Goal: Register for event/course

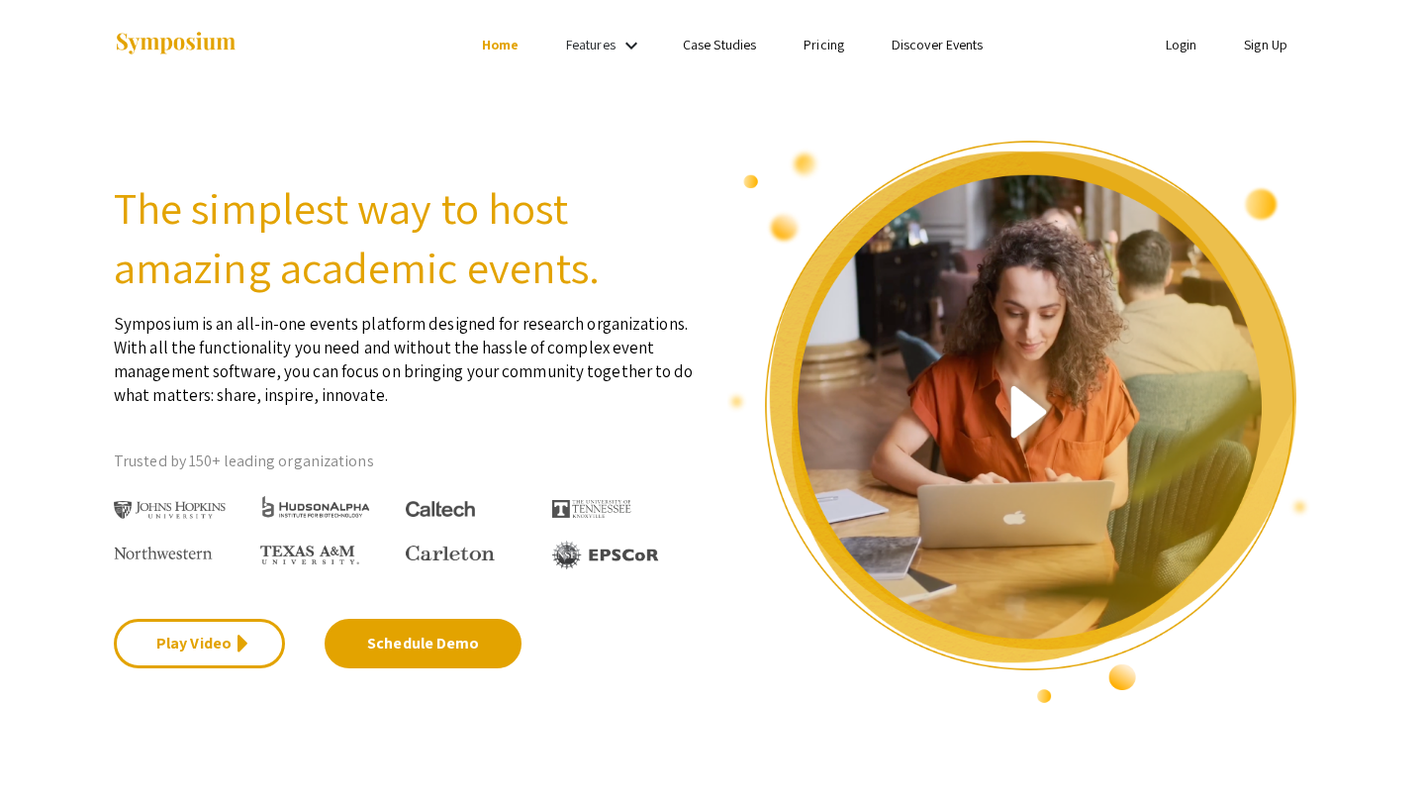
click at [1267, 41] on link "Sign Up" at bounding box center [1266, 45] width 44 height 18
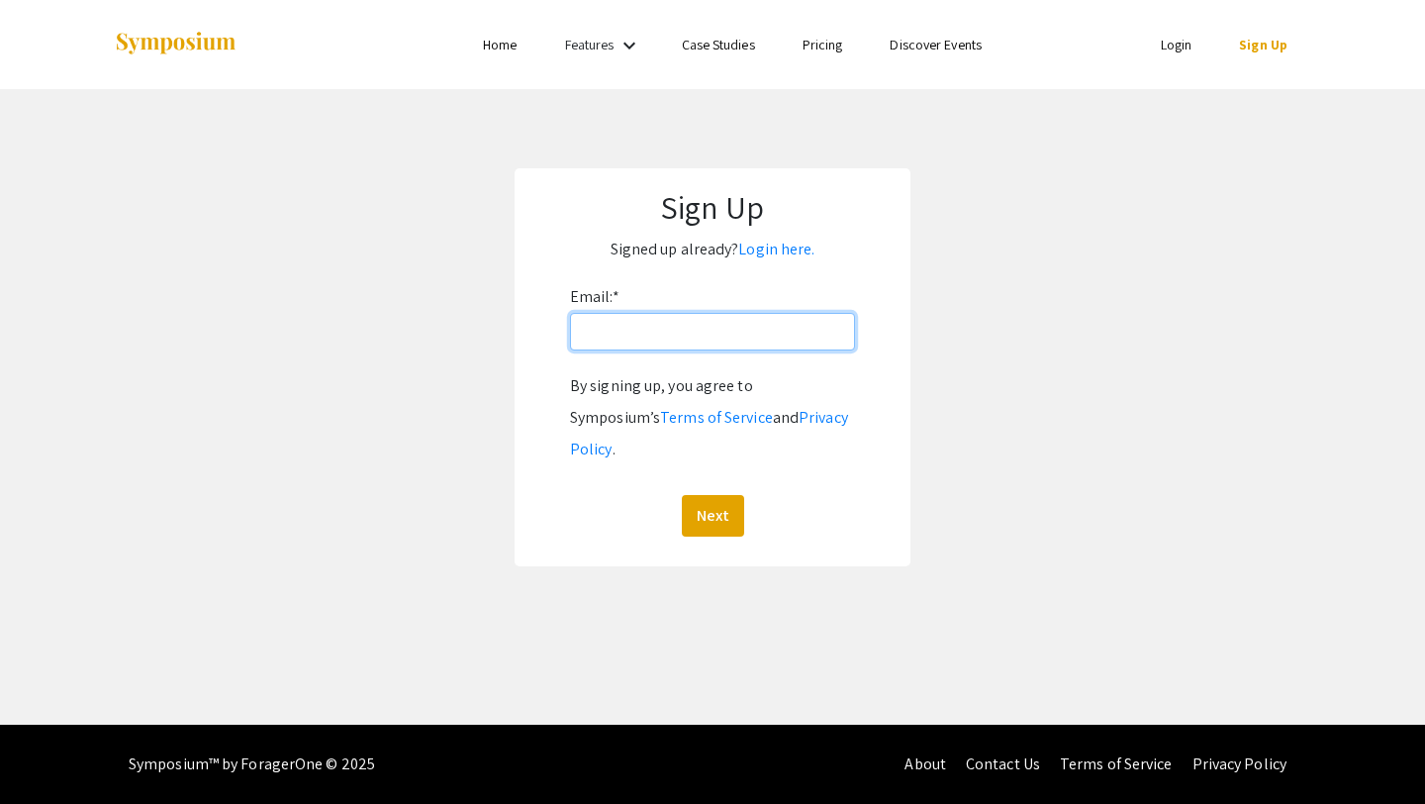
click at [652, 332] on input "Email: *" at bounding box center [712, 332] width 285 height 38
click at [681, 332] on input "[EMAIL_ADDRESS][PERSON_NAME][DOMAIN_NAME]" at bounding box center [712, 332] width 285 height 38
type input "[EMAIL_ADDRESS][DOMAIN_NAME]"
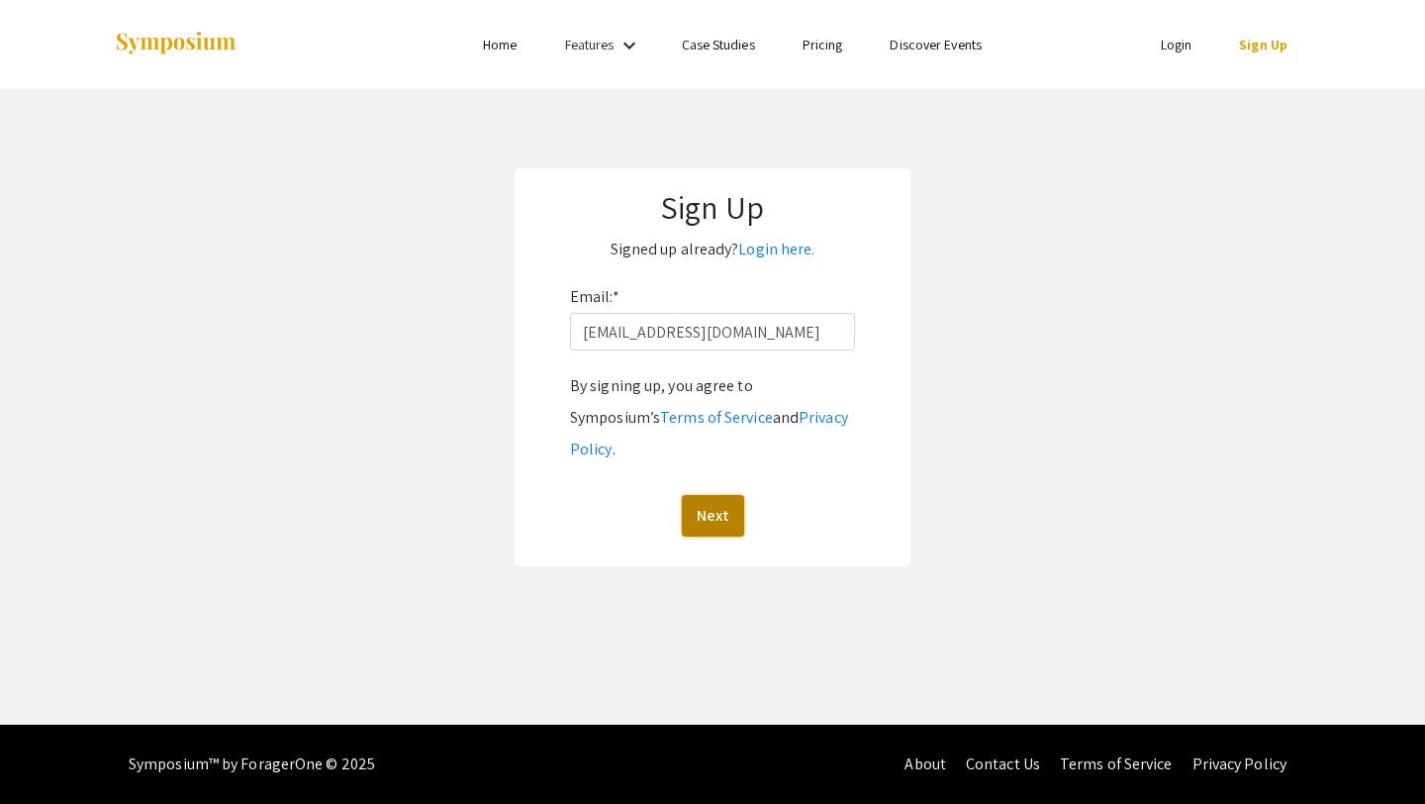
click at [715, 495] on button "Next" at bounding box center [713, 516] width 62 height 42
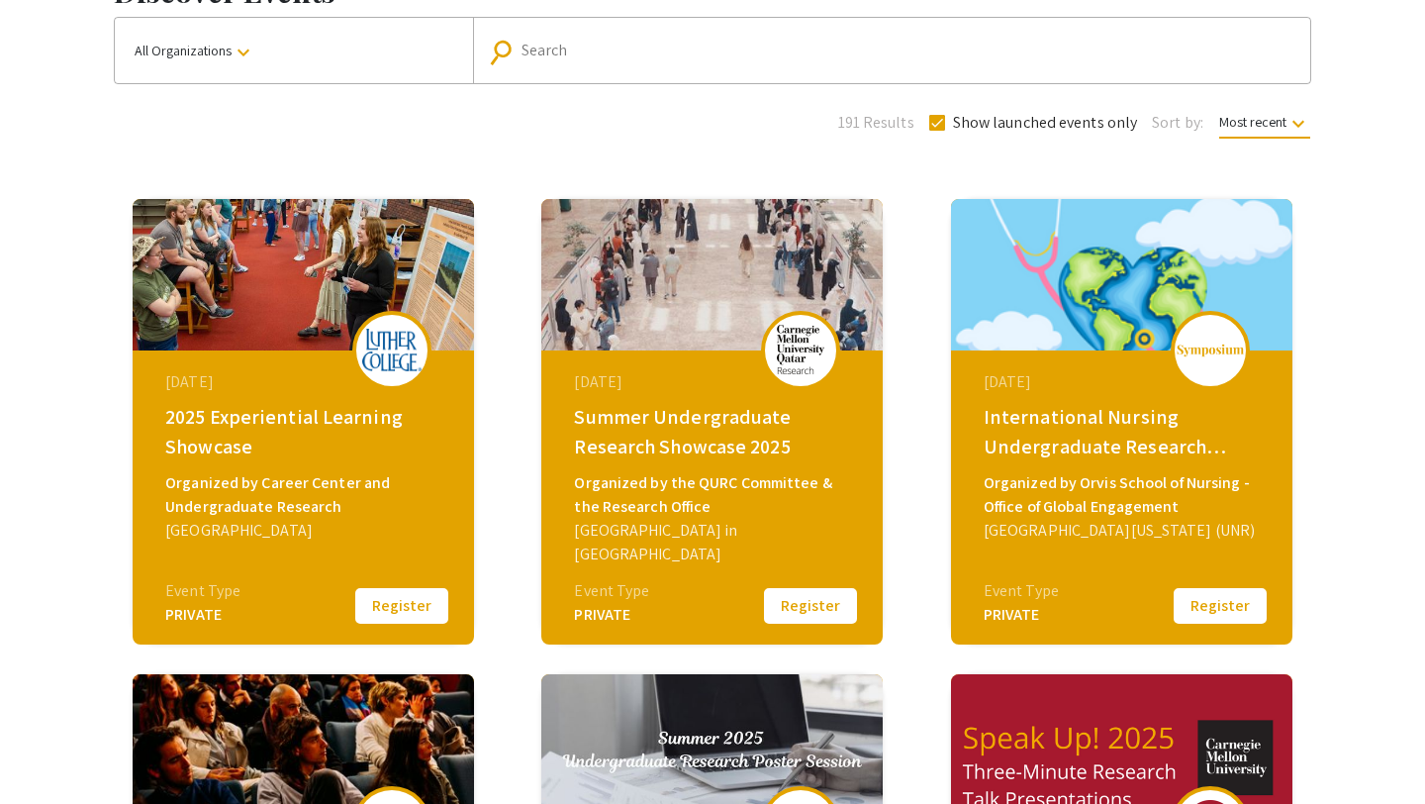
scroll to position [184, 0]
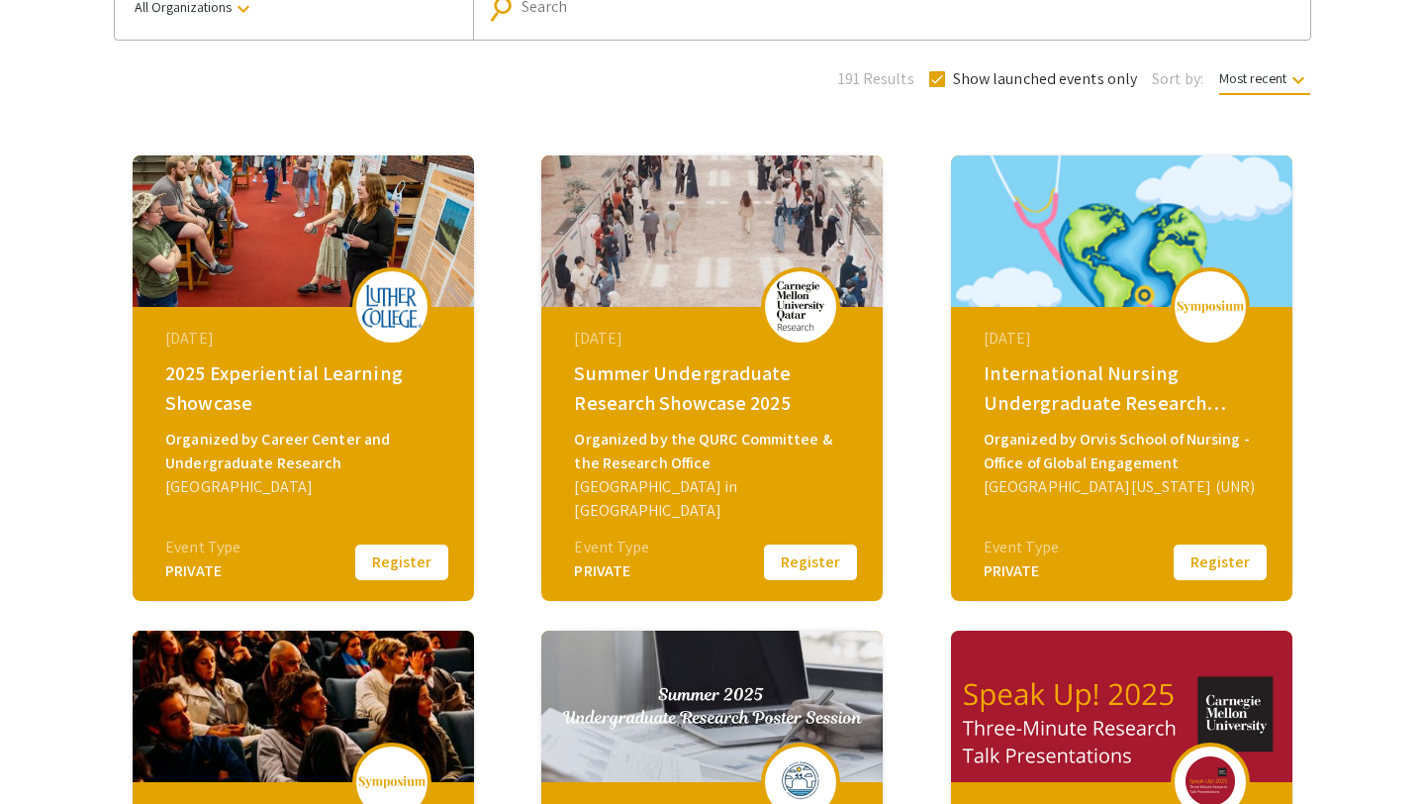
click at [800, 562] on button "Register" at bounding box center [810, 562] width 99 height 42
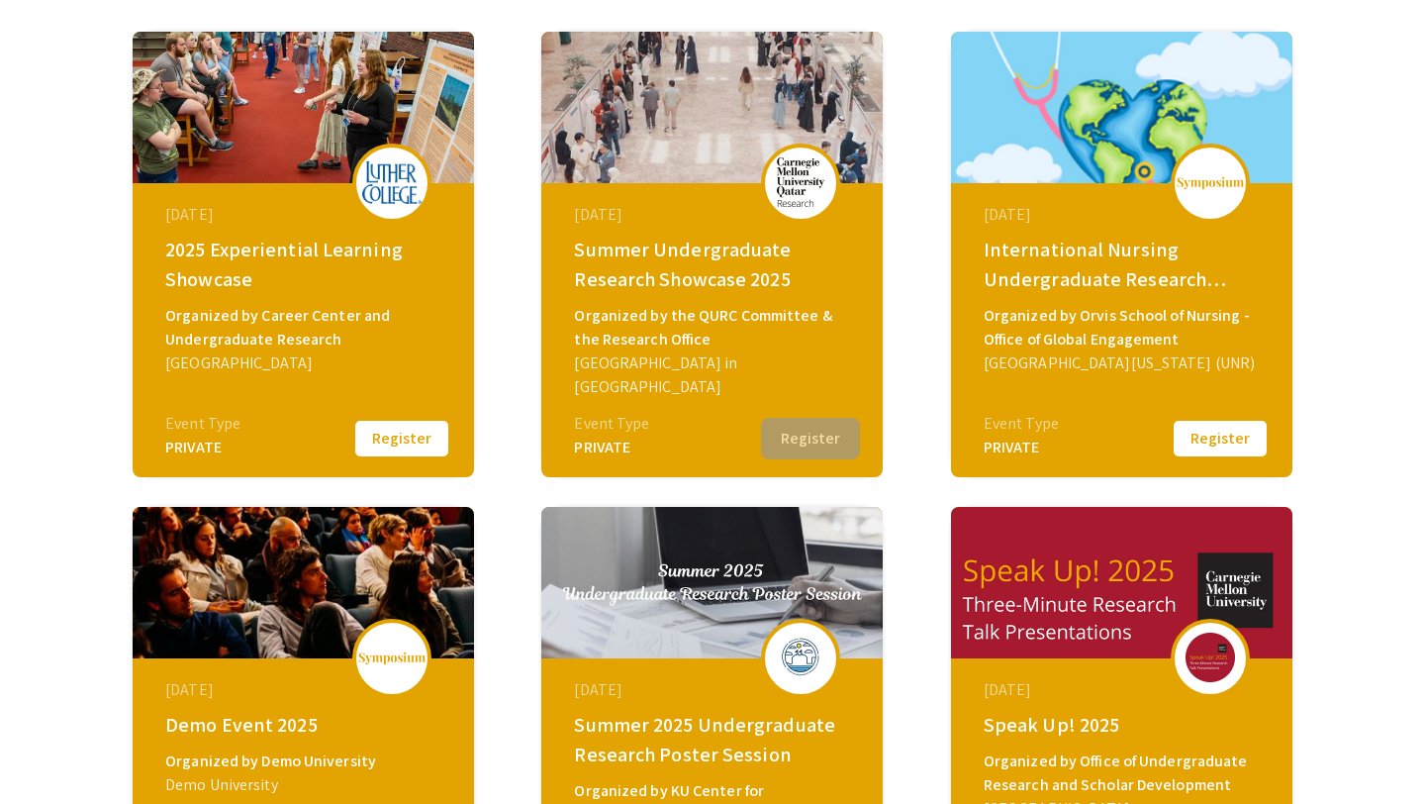
scroll to position [371, 0]
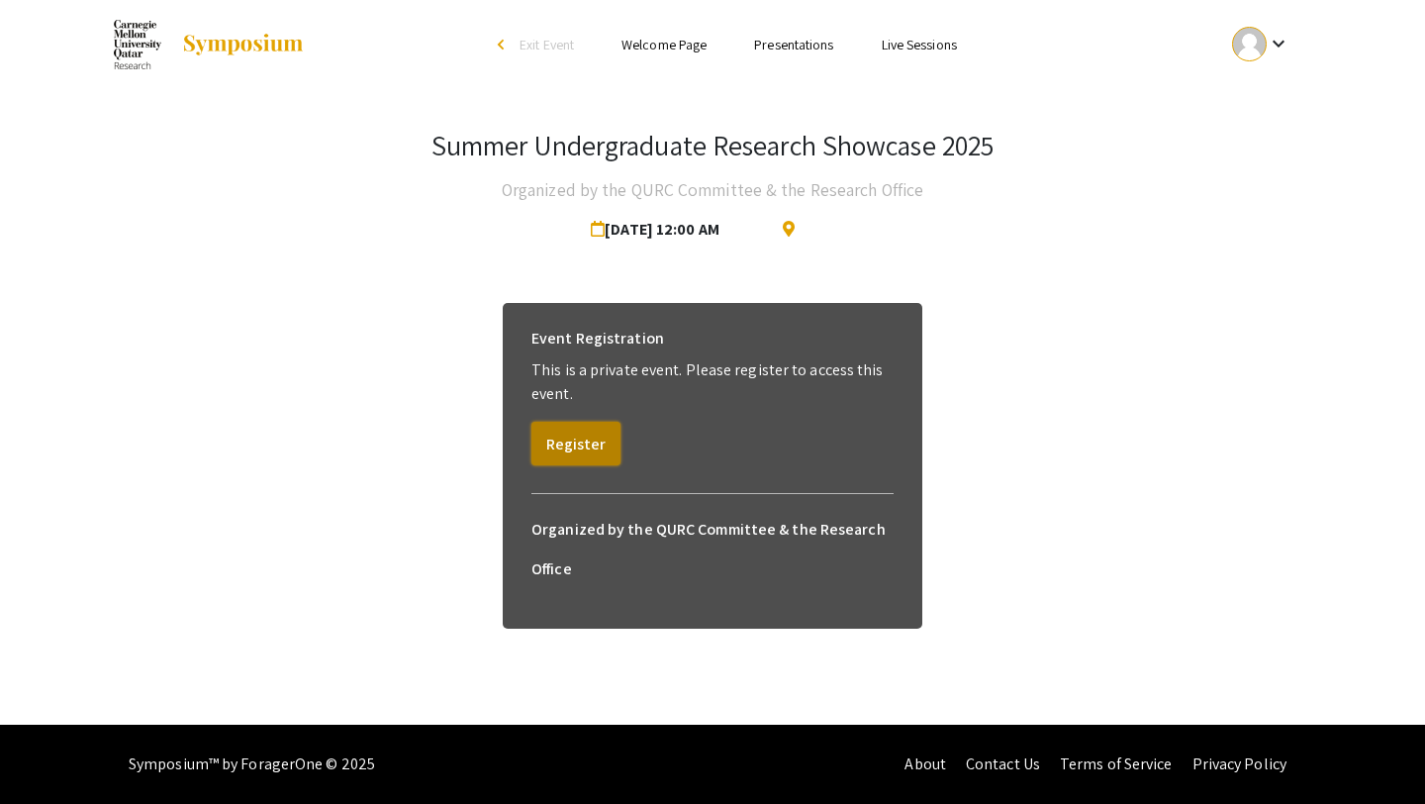
click at [585, 435] on button "Register" at bounding box center [575, 444] width 89 height 44
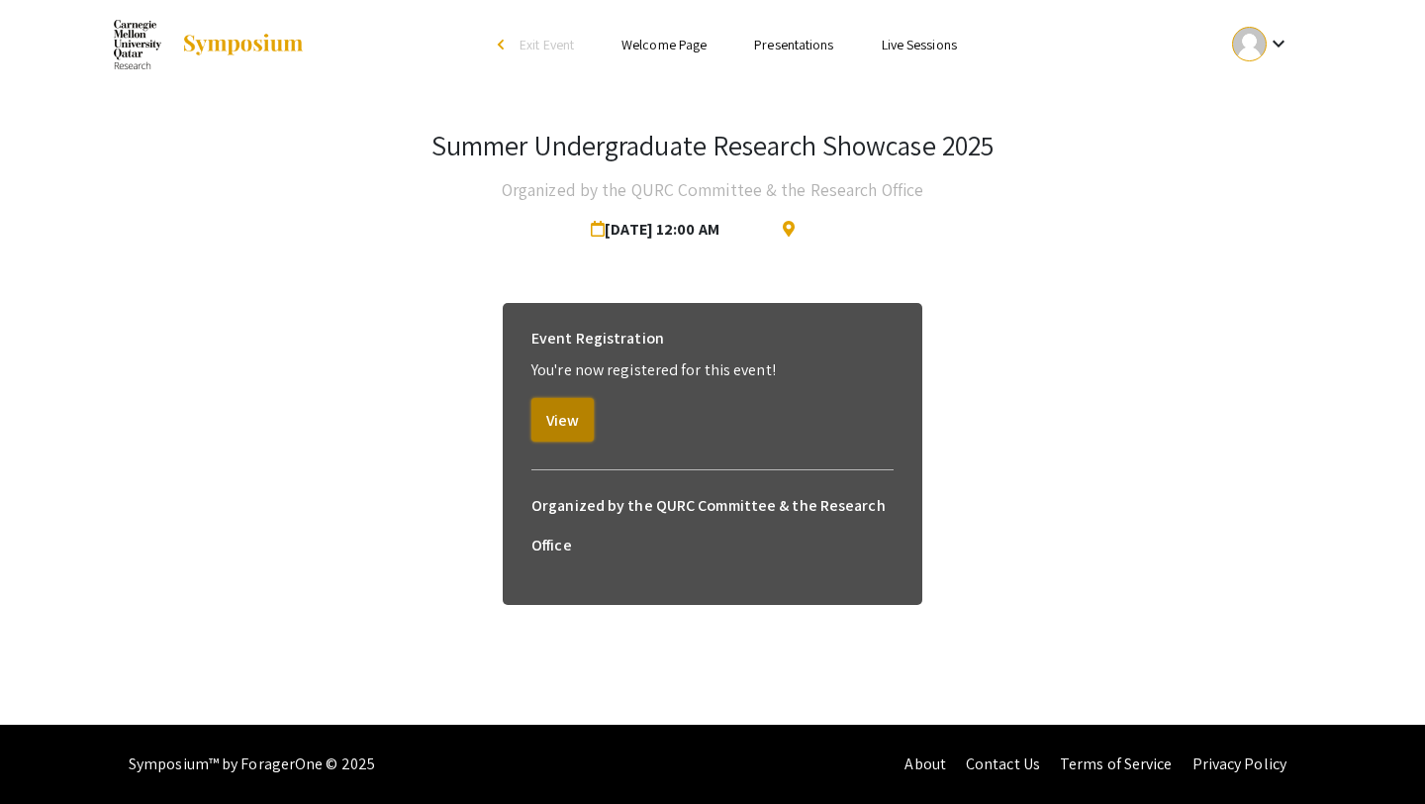
click at [560, 417] on button "View" at bounding box center [562, 420] width 62 height 44
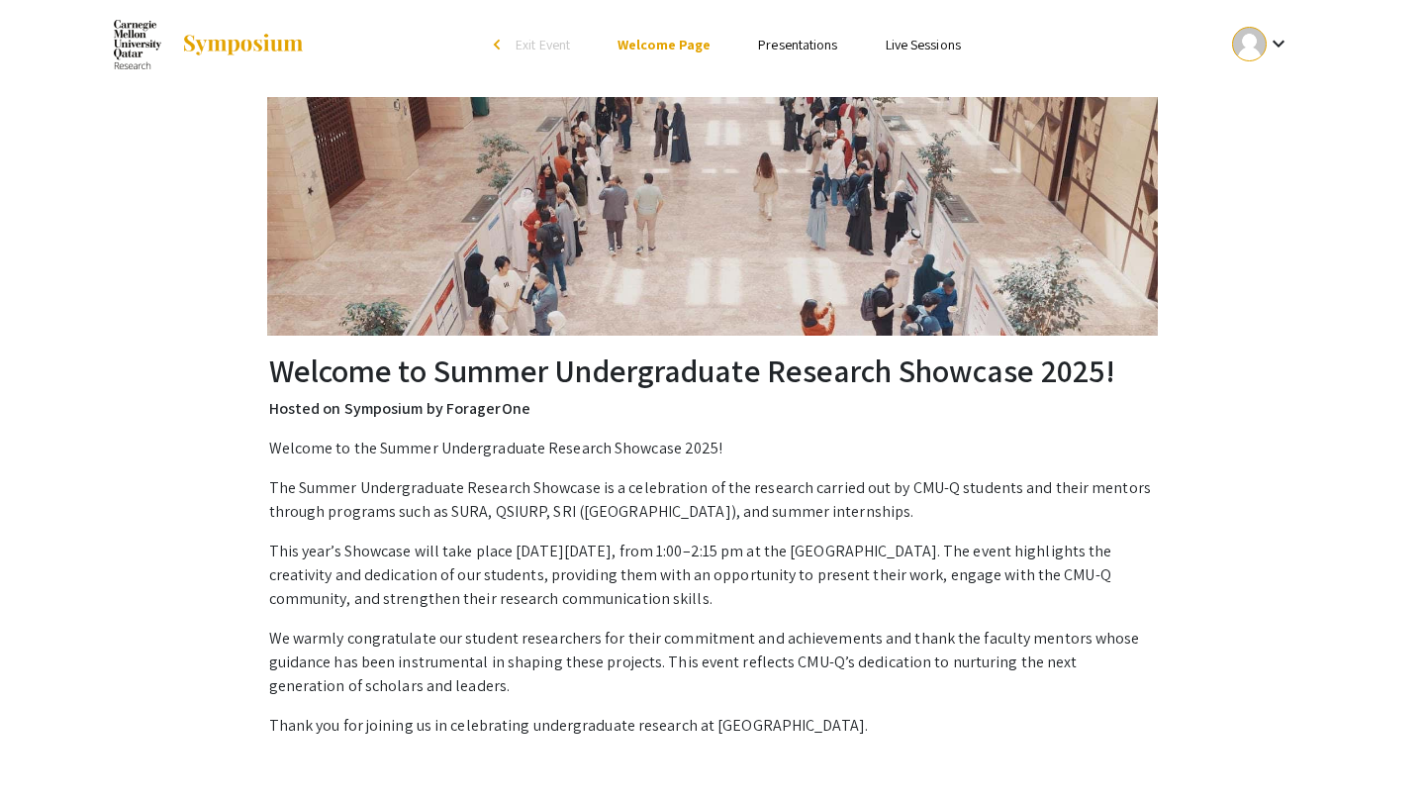
click at [1277, 37] on mat-icon "keyboard_arrow_down" at bounding box center [1279, 44] width 24 height 24
click at [1283, 99] on button "My Account" at bounding box center [1272, 97] width 122 height 47
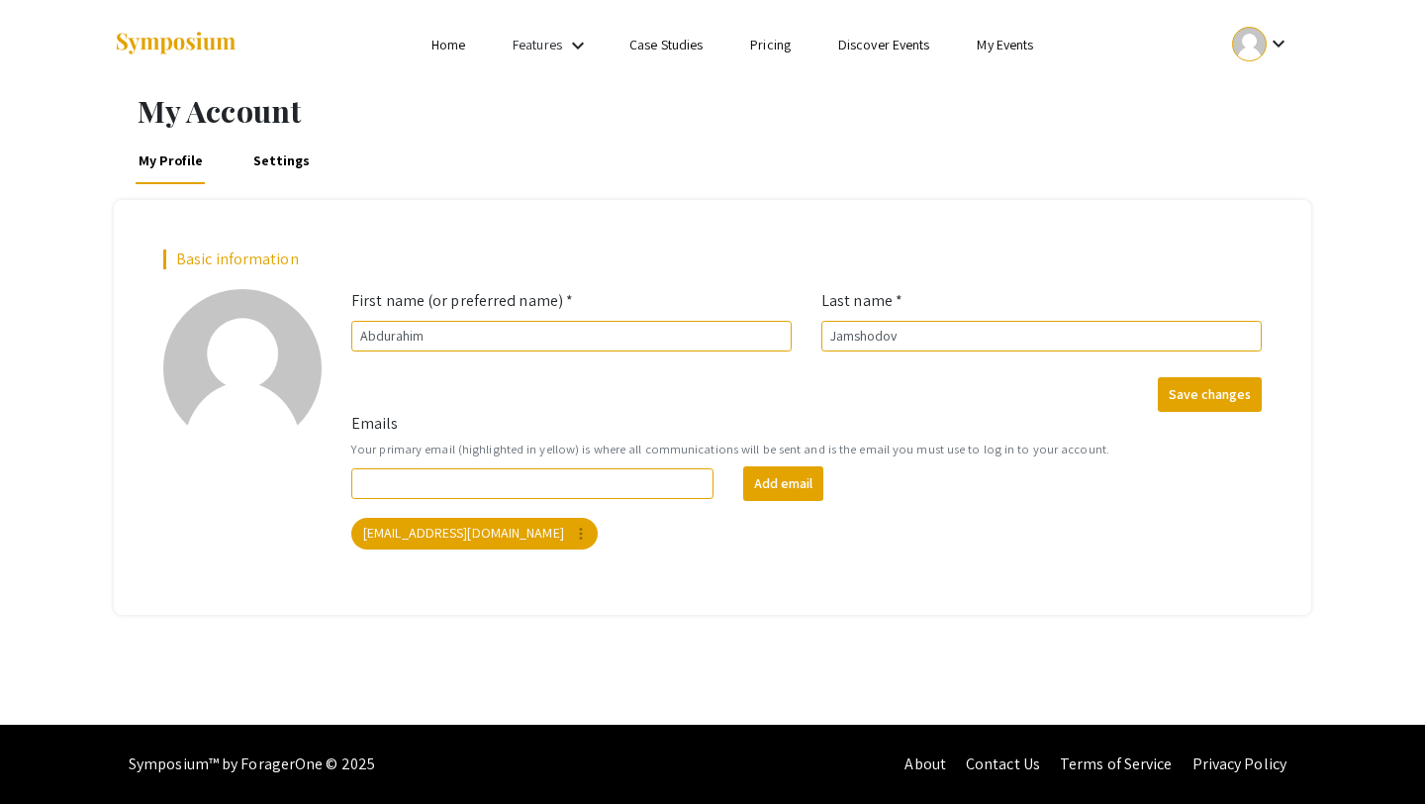
click at [1260, 45] on div at bounding box center [1249, 44] width 35 height 35
click at [1279, 146] on button "My Submissions" at bounding box center [1272, 145] width 122 height 47
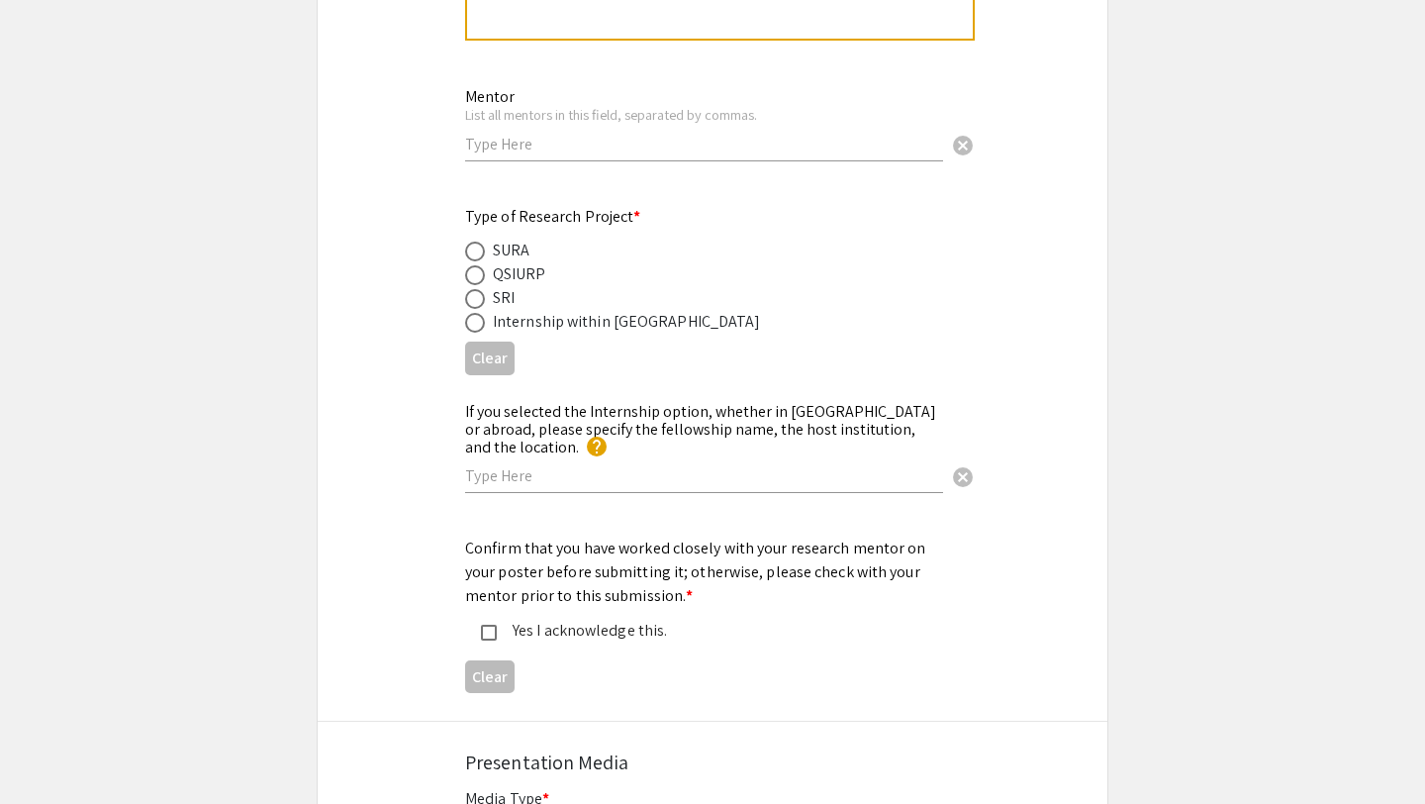
scroll to position [2296, 0]
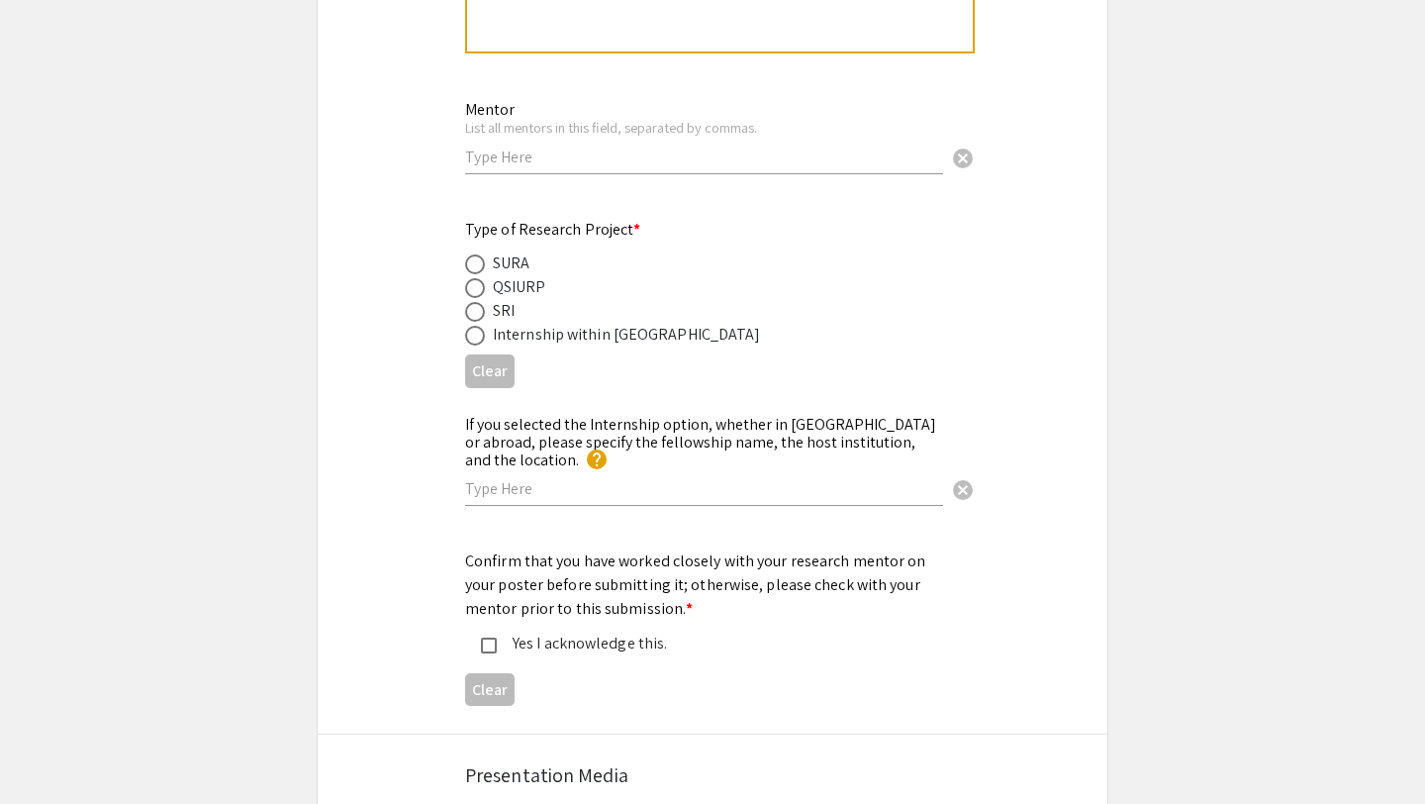
click at [576, 167] on input "text" at bounding box center [704, 156] width 478 height 21
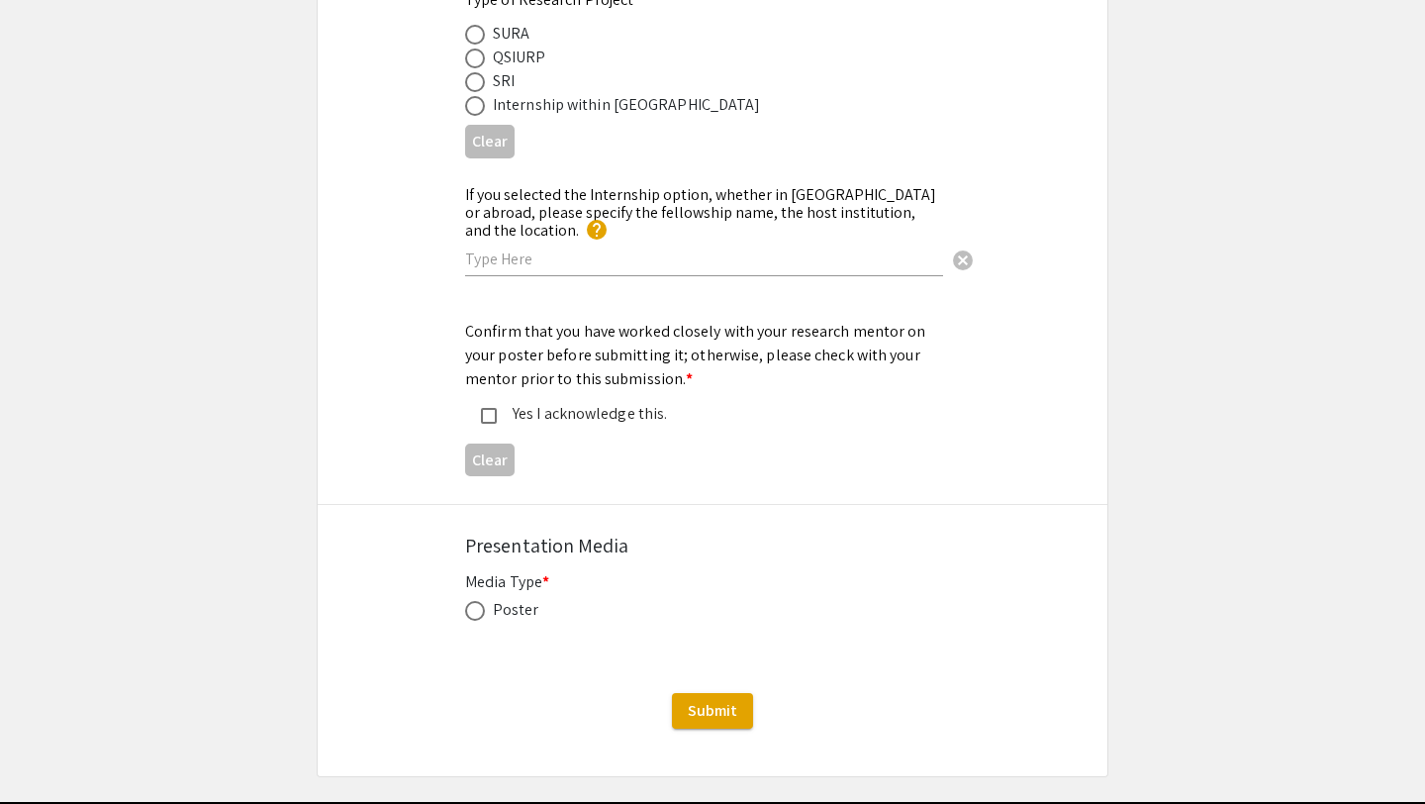
scroll to position [2517, 0]
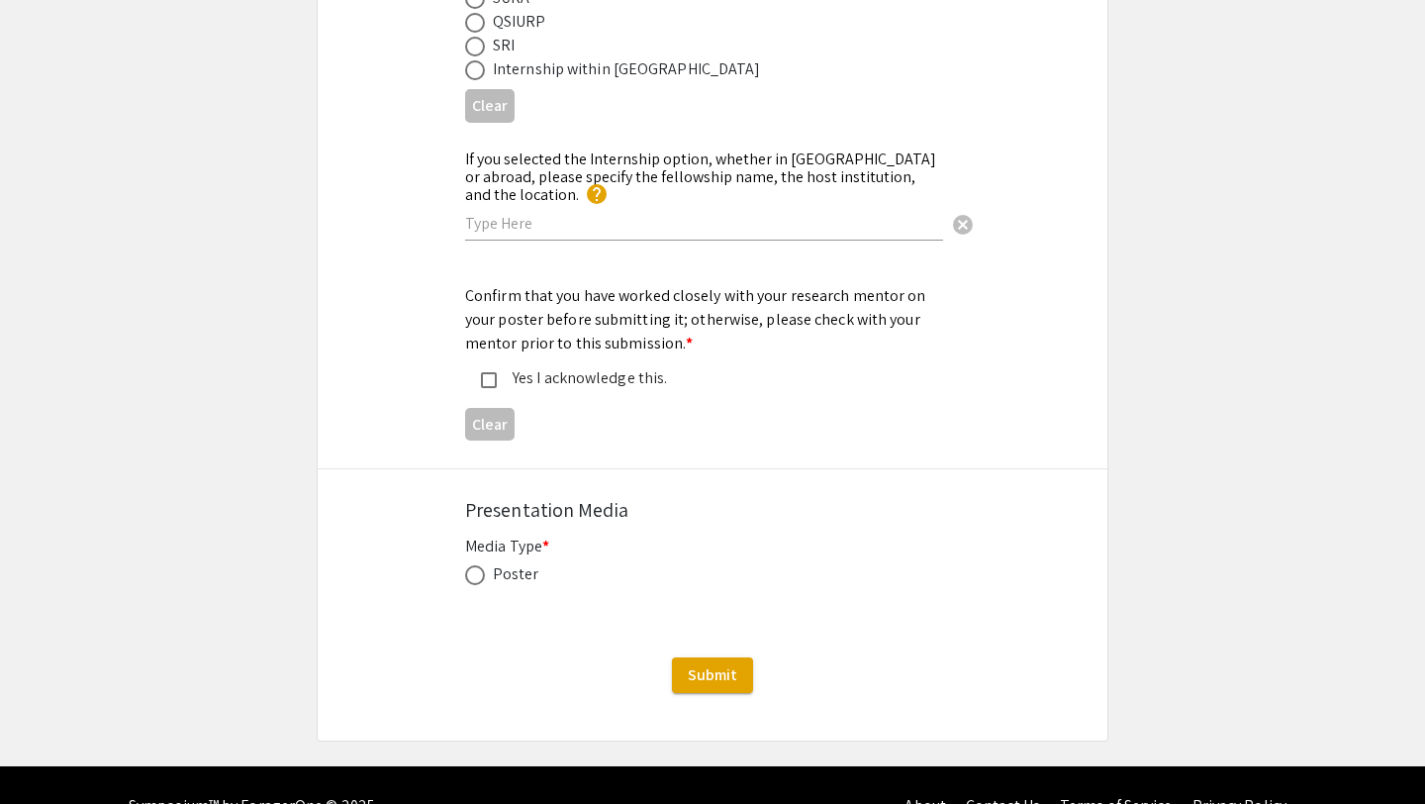
scroll to position [2562, 0]
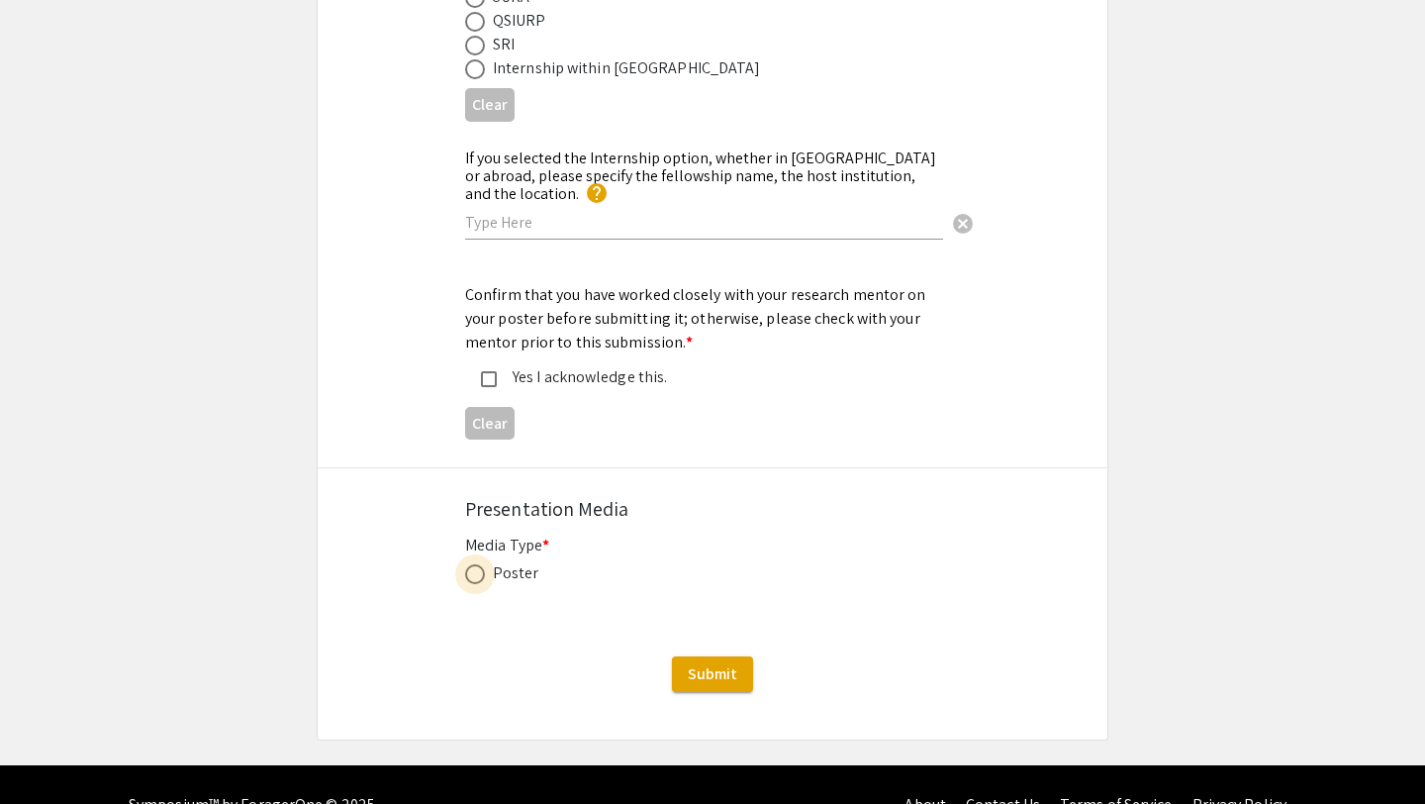
click at [473, 567] on span at bounding box center [475, 574] width 20 height 20
click at [473, 567] on input "radio" at bounding box center [475, 574] width 20 height 20
radio input "true"
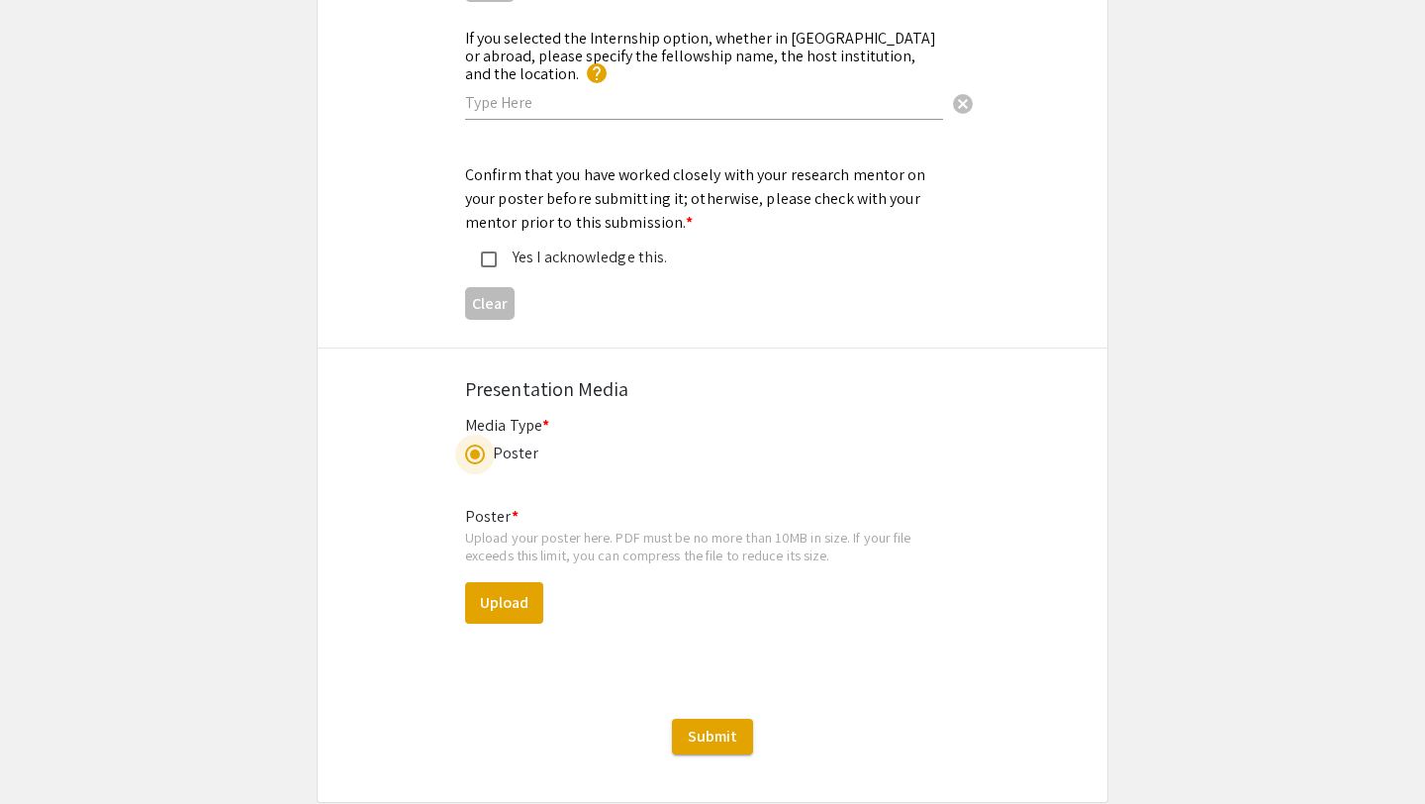
scroll to position [2771, 0]
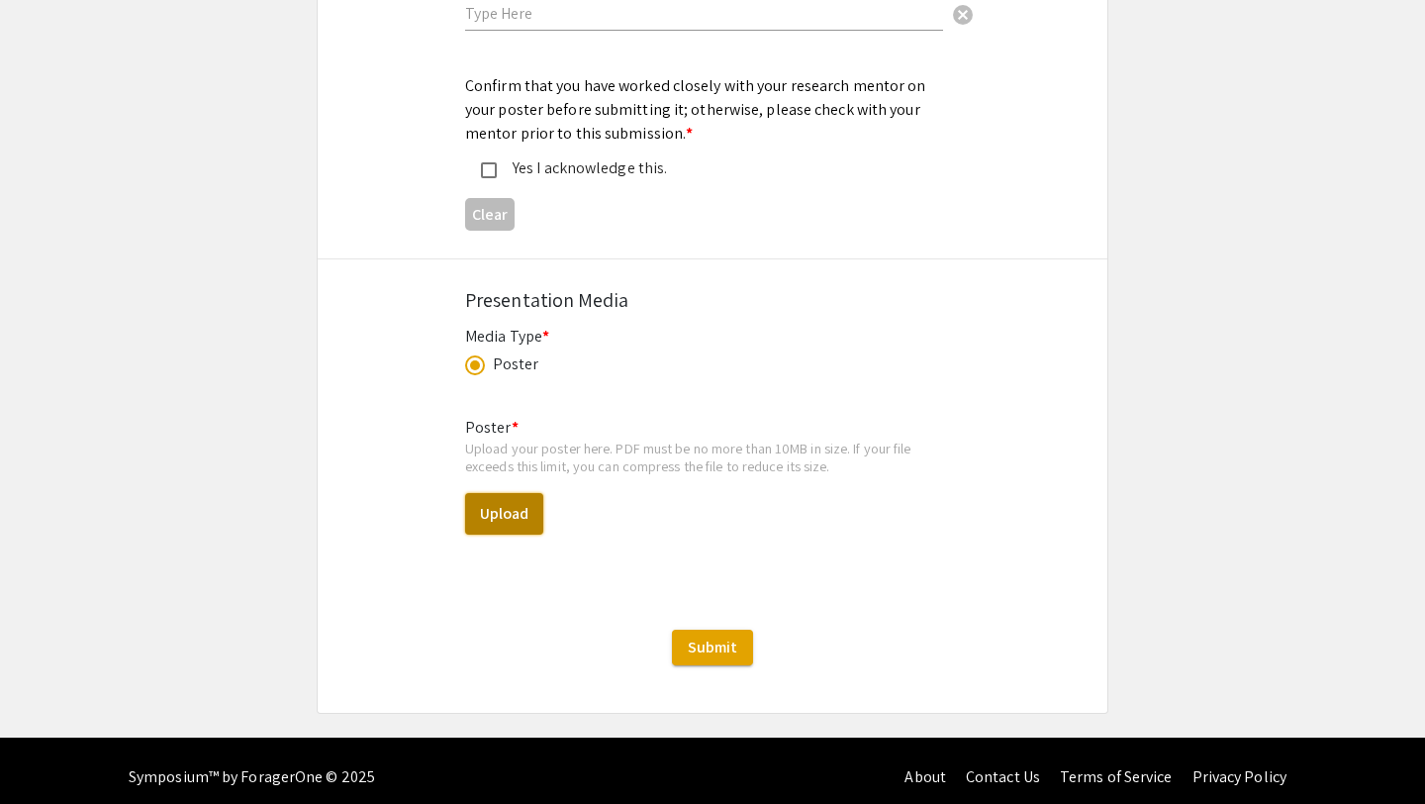
click at [522, 499] on button "Upload" at bounding box center [504, 514] width 78 height 42
click at [847, 439] on div "Upload your poster here. PDF must be no more than 10MB in size. If your file ex…" at bounding box center [712, 456] width 495 height 35
